Goal: Understand process/instructions

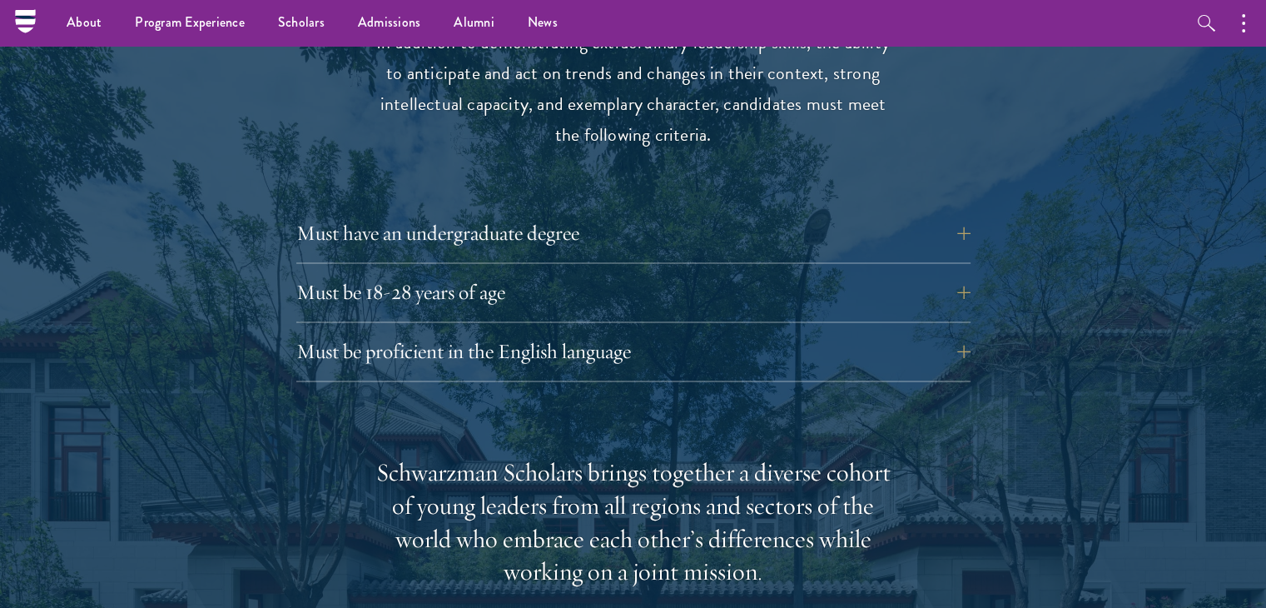
scroll to position [2281, 0]
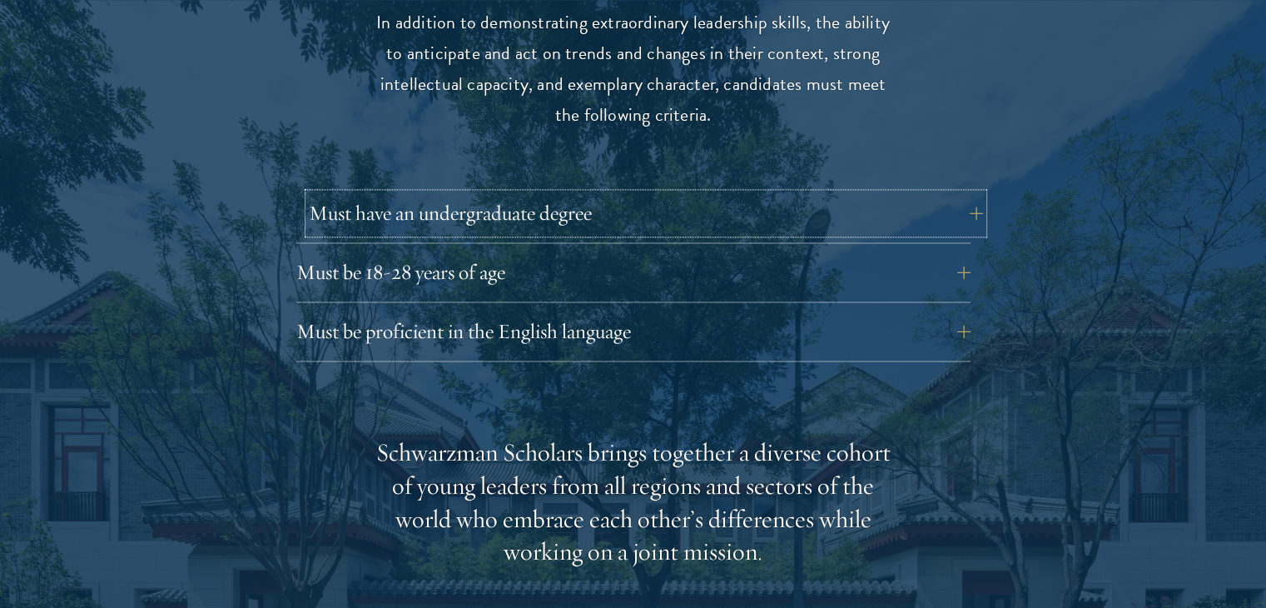
click at [952, 193] on button "Must have an undergraduate degree" at bounding box center [646, 213] width 674 height 40
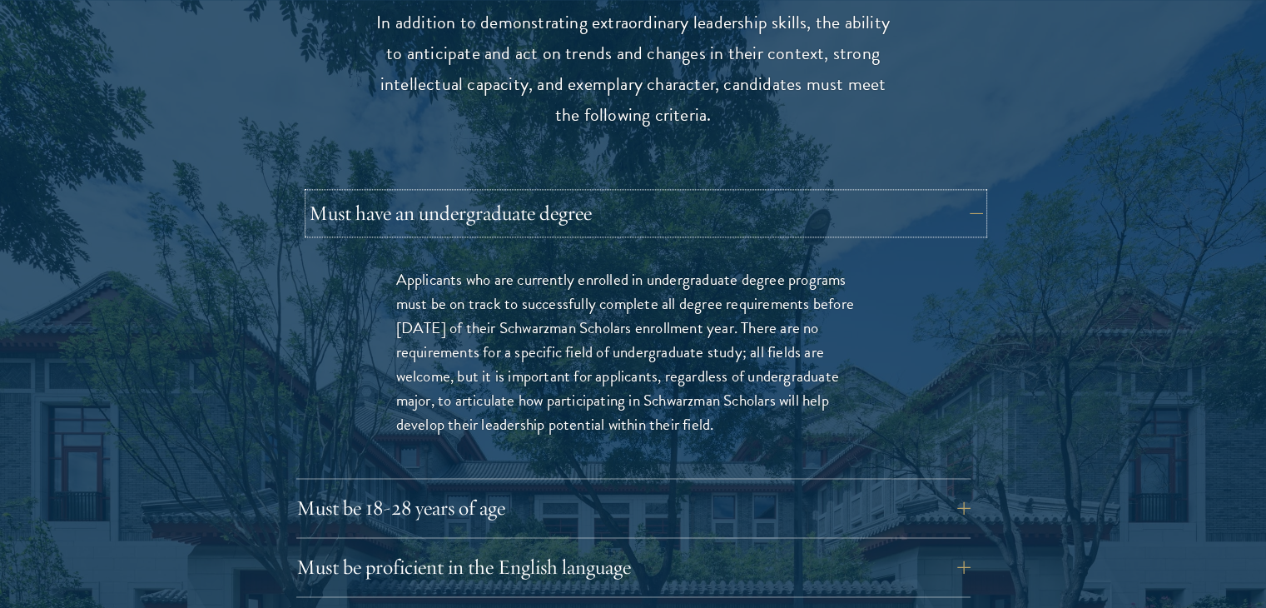
click at [967, 193] on button "Must have an undergraduate degree" at bounding box center [646, 213] width 674 height 40
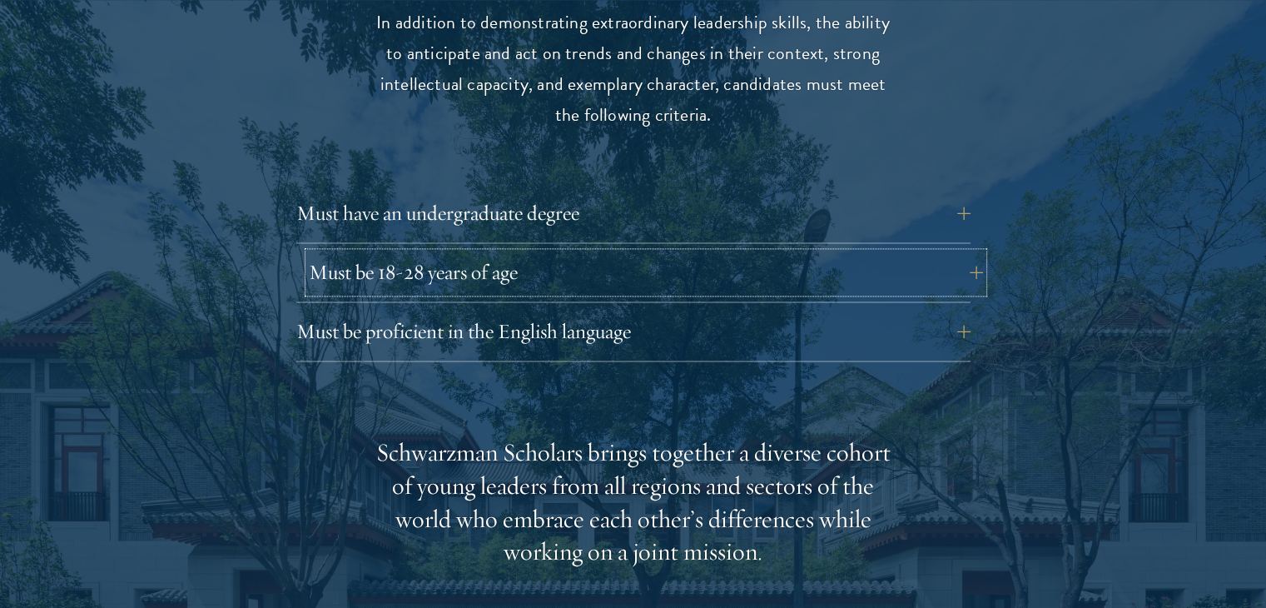
click at [964, 252] on button "Must be 18-28 years of age" at bounding box center [646, 272] width 674 height 40
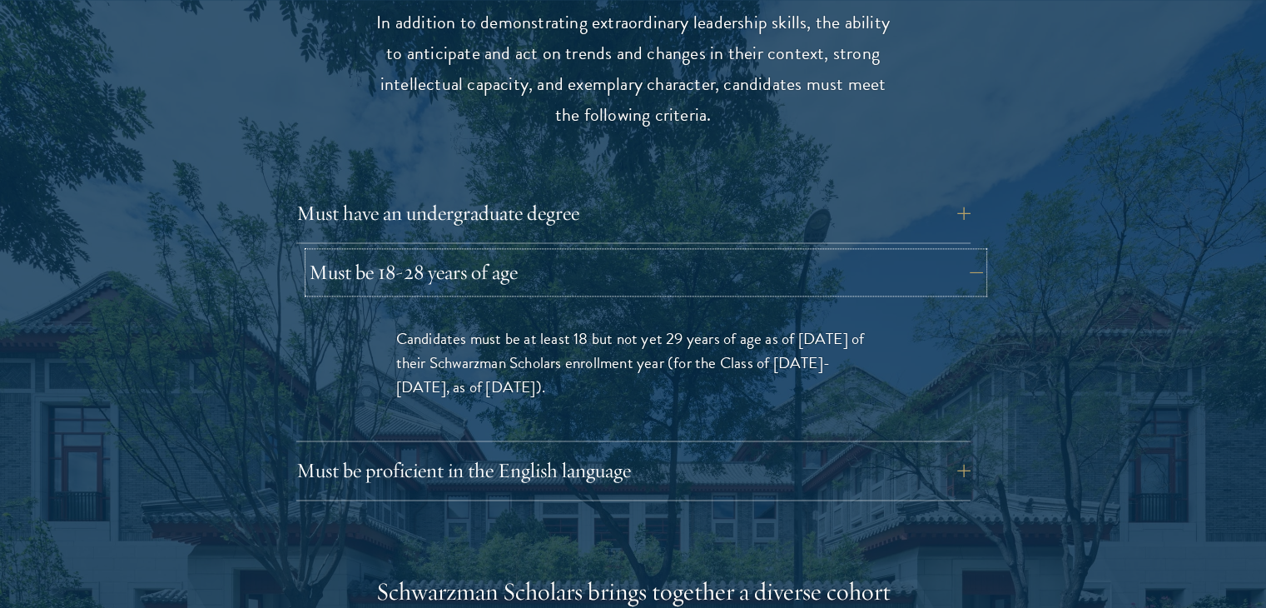
click at [971, 252] on button "Must be 18-28 years of age" at bounding box center [646, 272] width 674 height 40
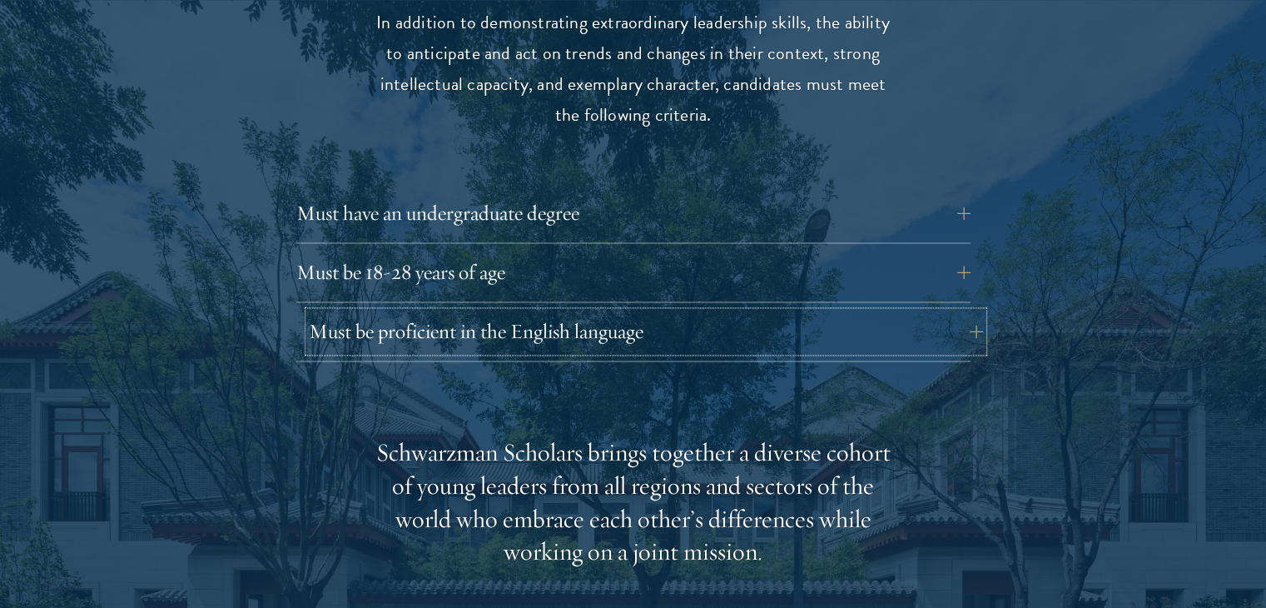
click at [952, 314] on button "Must be proficient in the English language" at bounding box center [646, 331] width 674 height 40
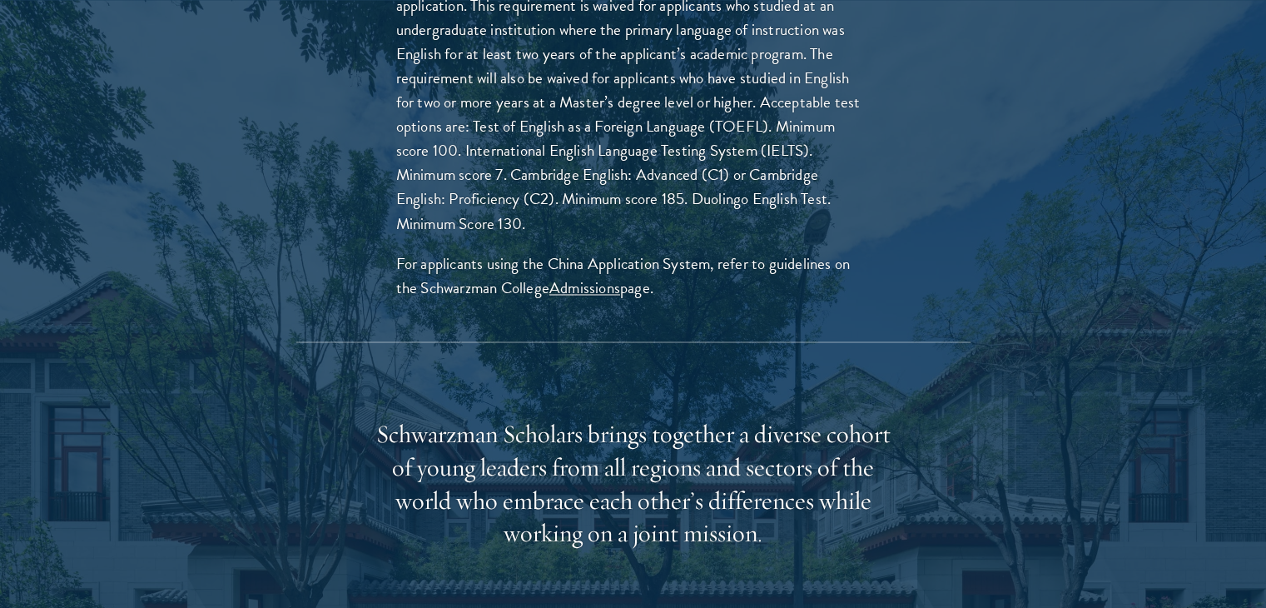
scroll to position [2757, 0]
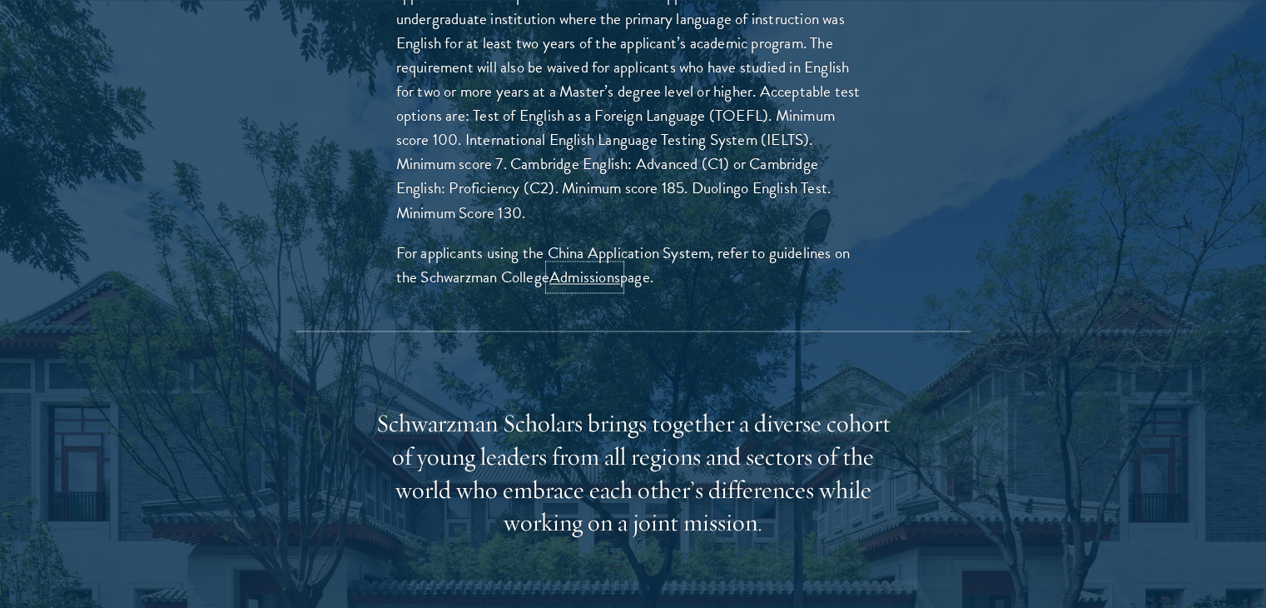
click at [594, 265] on link "Admissions" at bounding box center [584, 277] width 71 height 24
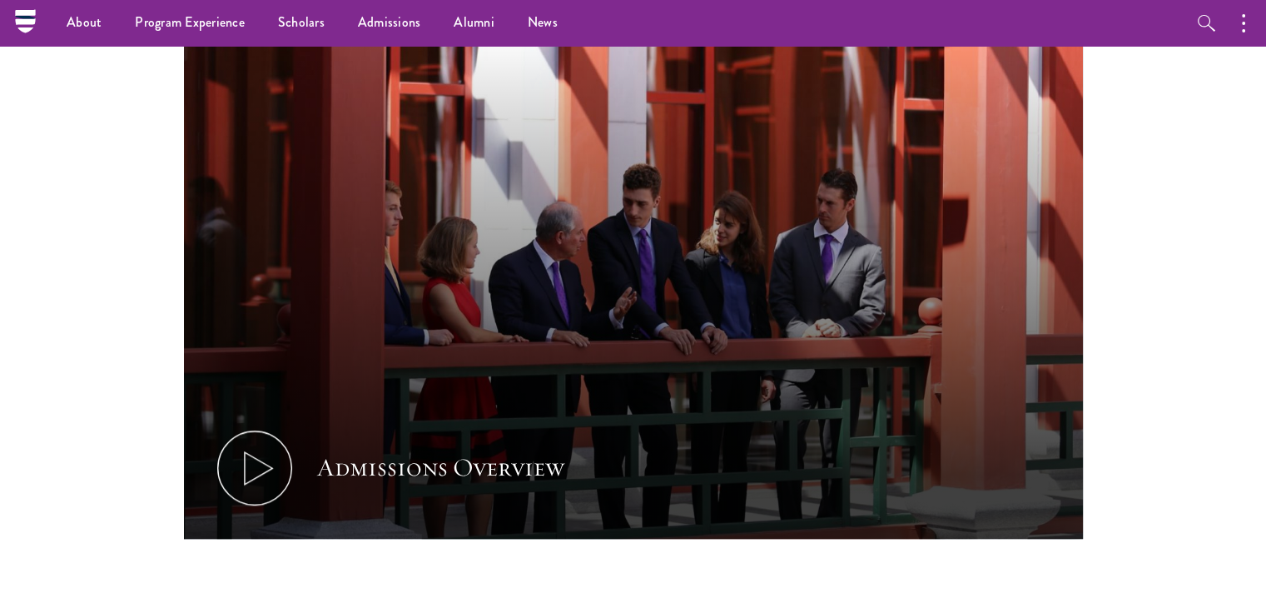
scroll to position [0, 0]
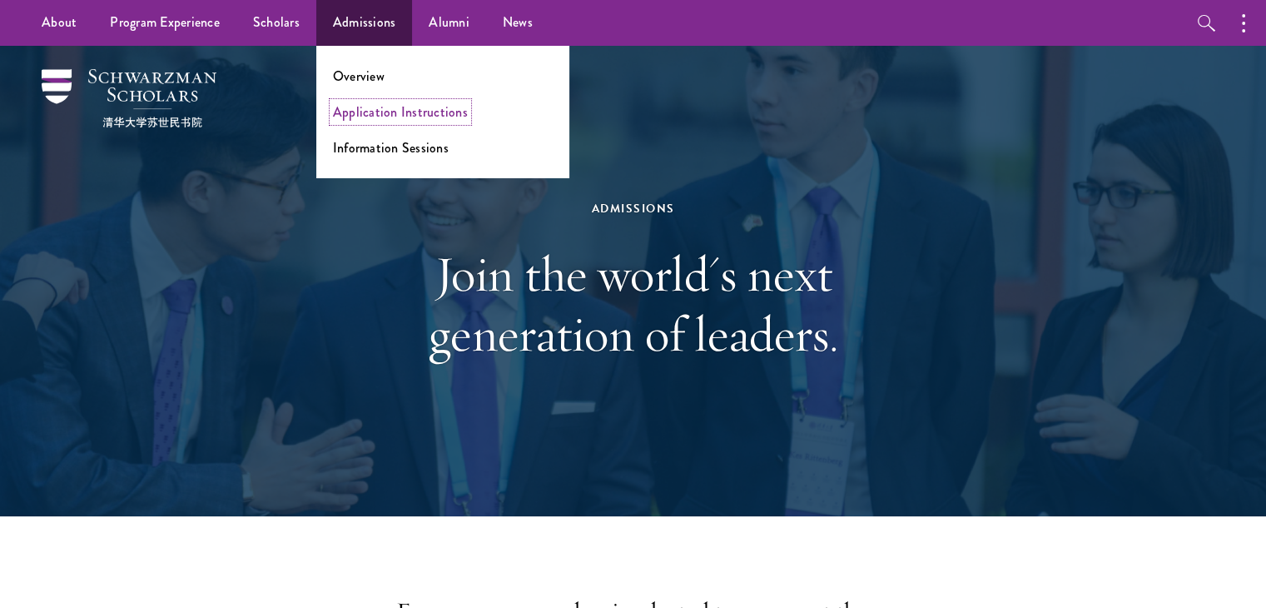
click at [397, 120] on link "Application Instructions" at bounding box center [400, 111] width 135 height 19
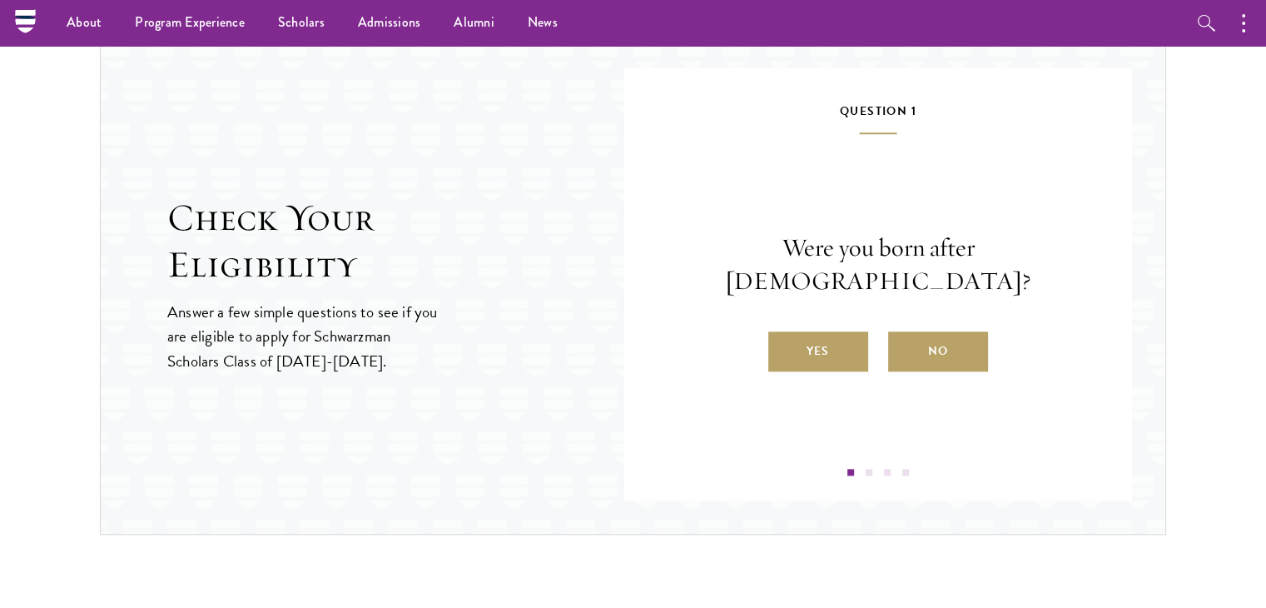
scroll to position [1718, 0]
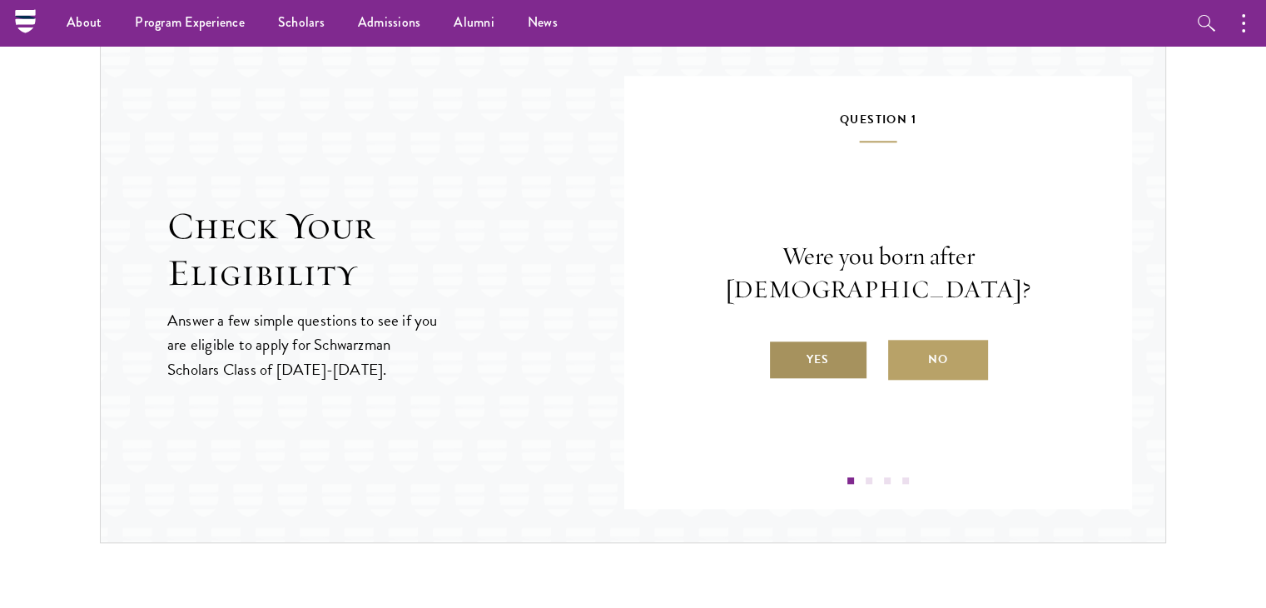
click at [806, 357] on label "Yes" at bounding box center [818, 360] width 100 height 40
click at [783, 356] on input "Yes" at bounding box center [775, 348] width 15 height 15
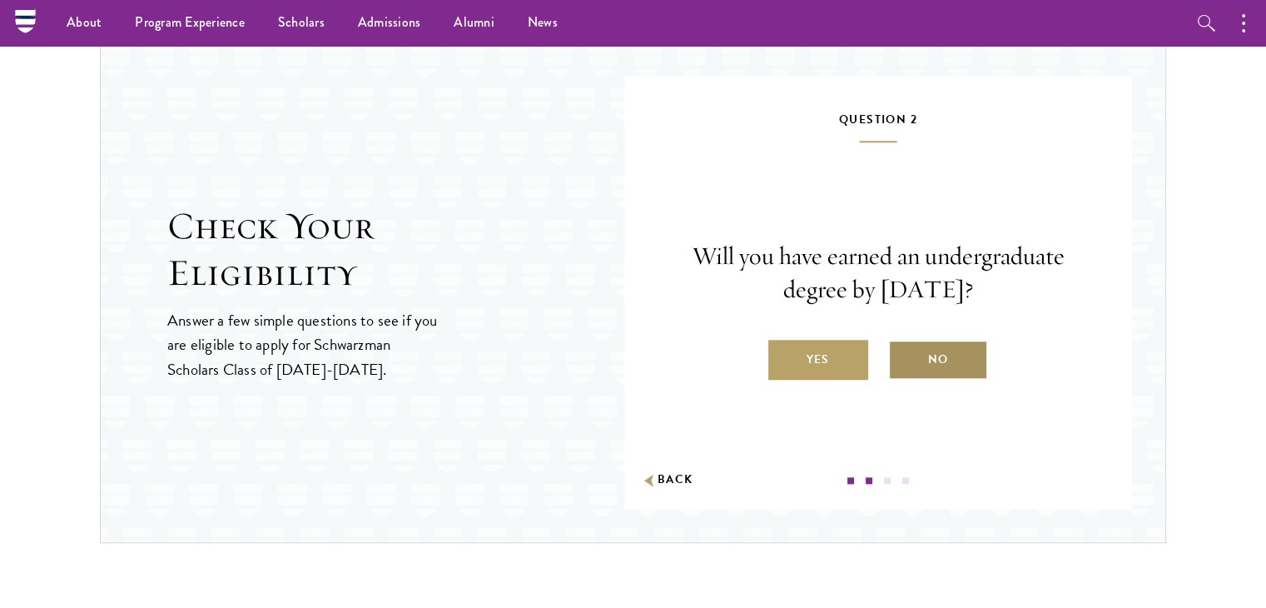
click at [907, 360] on label "No" at bounding box center [938, 360] width 100 height 40
click at [903, 356] on input "No" at bounding box center [895, 348] width 15 height 15
